Goal: Find specific page/section

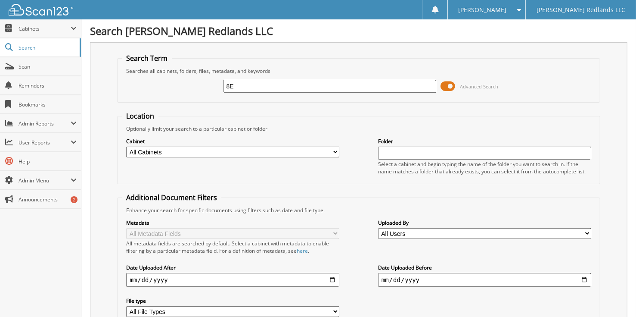
type input "8evv141"
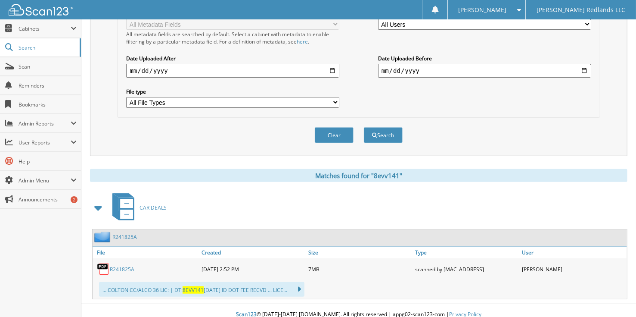
scroll to position [211, 0]
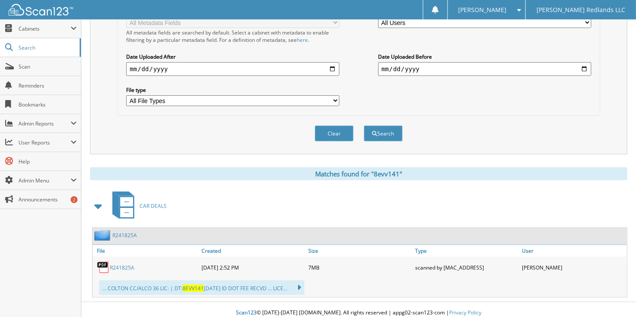
click at [124, 264] on link "R241825A" at bounding box center [122, 267] width 25 height 7
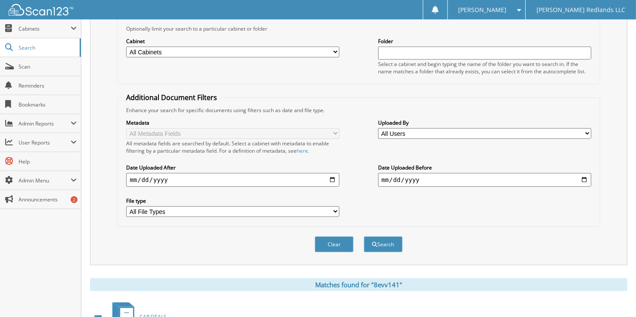
scroll to position [0, 0]
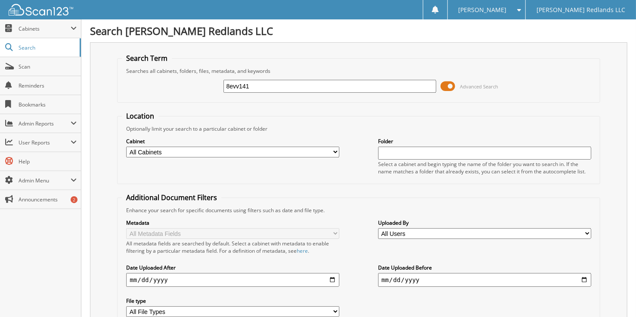
click at [279, 84] on input "8evv141" at bounding box center [330, 86] width 213 height 13
type input "8"
type input "EG20R81"
click at [264, 85] on input "EG20R81" at bounding box center [330, 86] width 213 height 13
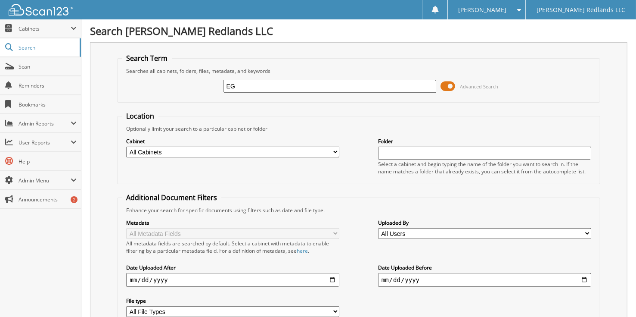
type input "E"
type input "31123N1"
click at [267, 88] on input "31123N1" at bounding box center [330, 86] width 213 height 13
type input "3"
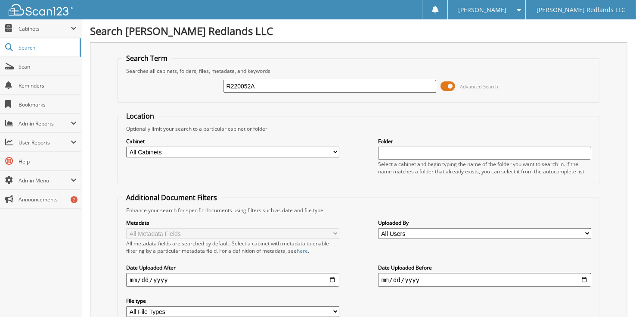
type input "R220052A"
